Goal: Check status: Check status

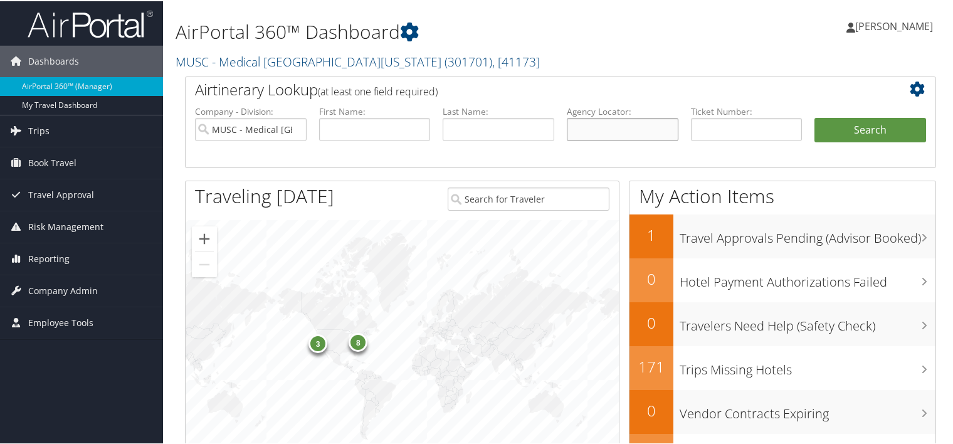
click at [596, 126] on input "text" at bounding box center [623, 128] width 112 height 23
type input "DK1ZQ0"
click at [815, 117] on button "Search" at bounding box center [871, 129] width 112 height 25
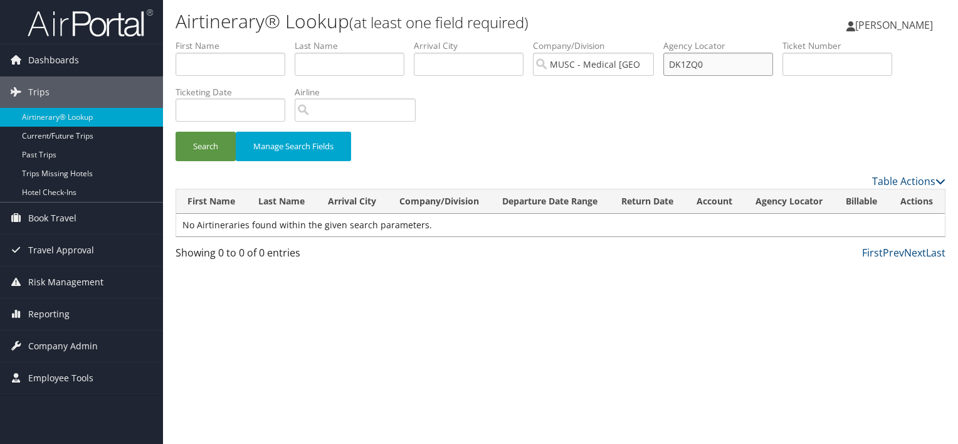
drag, startPoint x: 712, startPoint y: 63, endPoint x: 620, endPoint y: 58, distance: 92.3
click at [620, 40] on ul "First Name Last Name Departure City Arrival City Company/Division MUSC - Medica…" at bounding box center [561, 40] width 770 height 0
click at [52, 218] on span "Book Travel" at bounding box center [52, 218] width 48 height 31
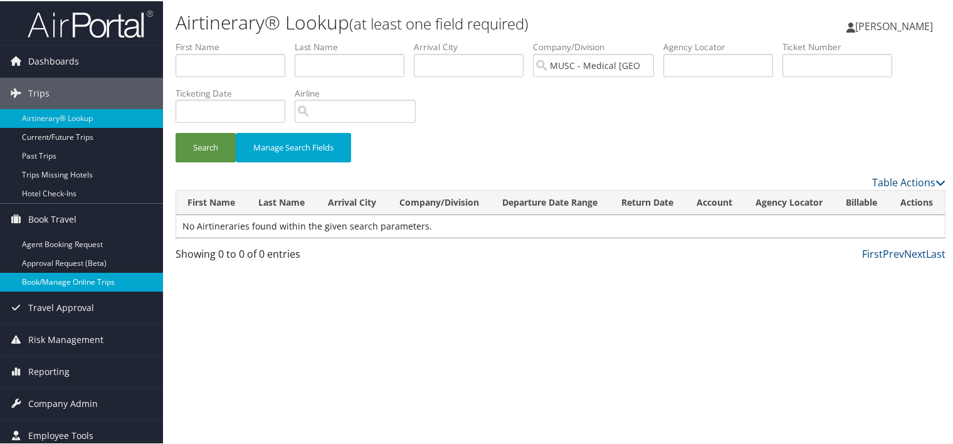
click at [53, 274] on link "Book/Manage Online Trips" at bounding box center [81, 281] width 163 height 19
